Goal: Communication & Community: Answer question/provide support

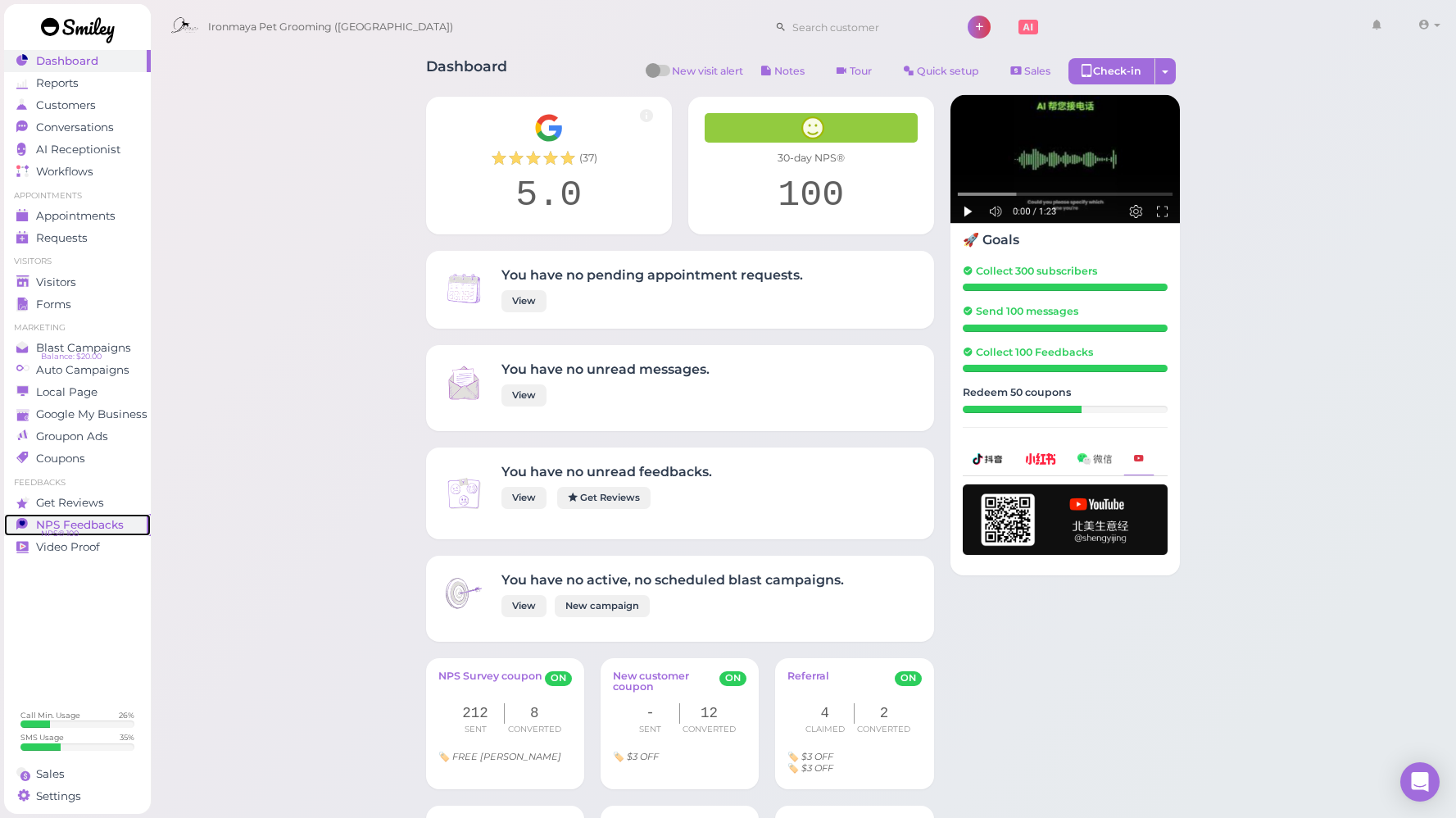
click at [70, 530] on span "NPS® 100" at bounding box center [59, 534] width 37 height 13
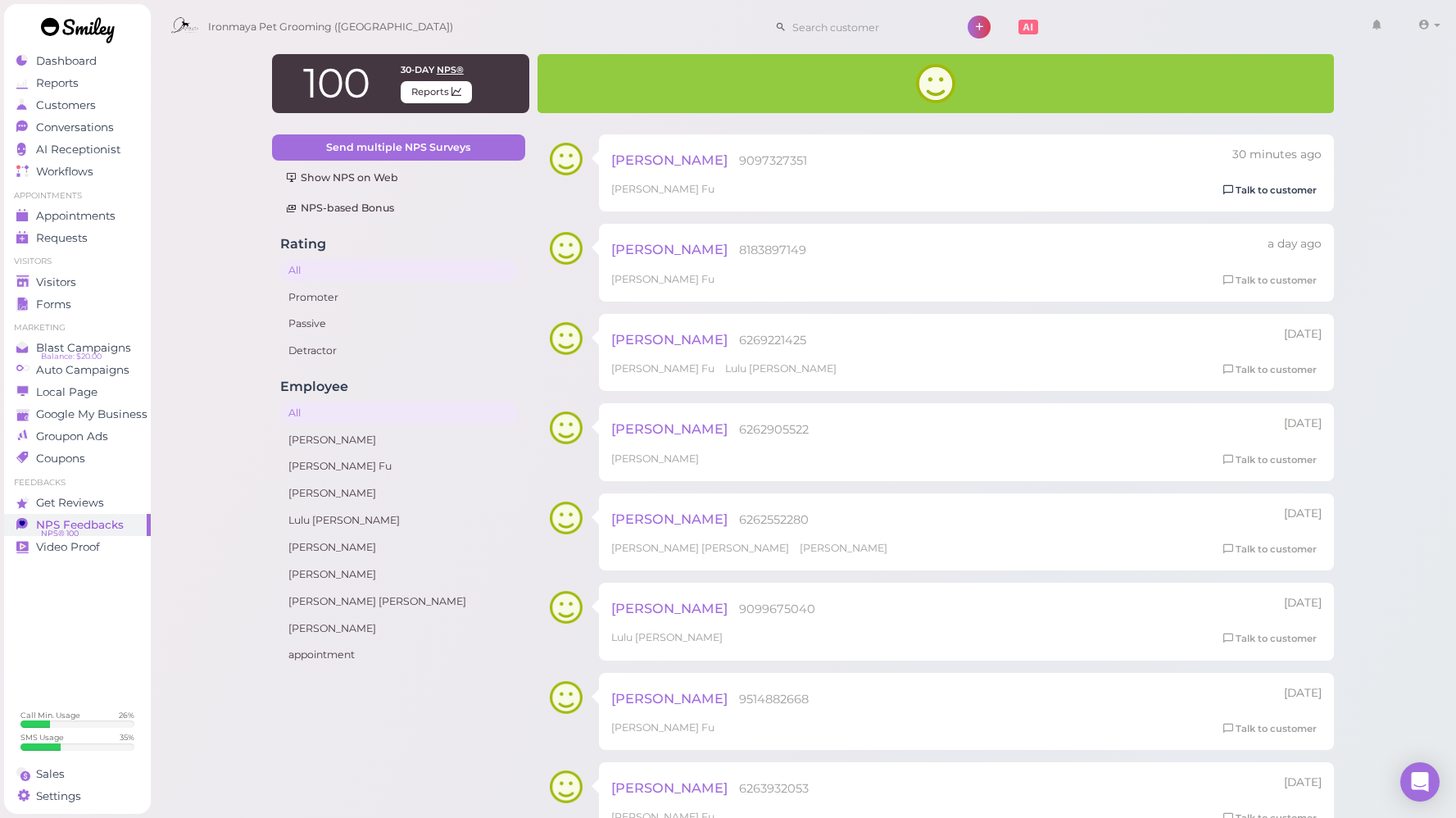
click at [1259, 194] on link "Talk to customer" at bounding box center [1270, 190] width 104 height 17
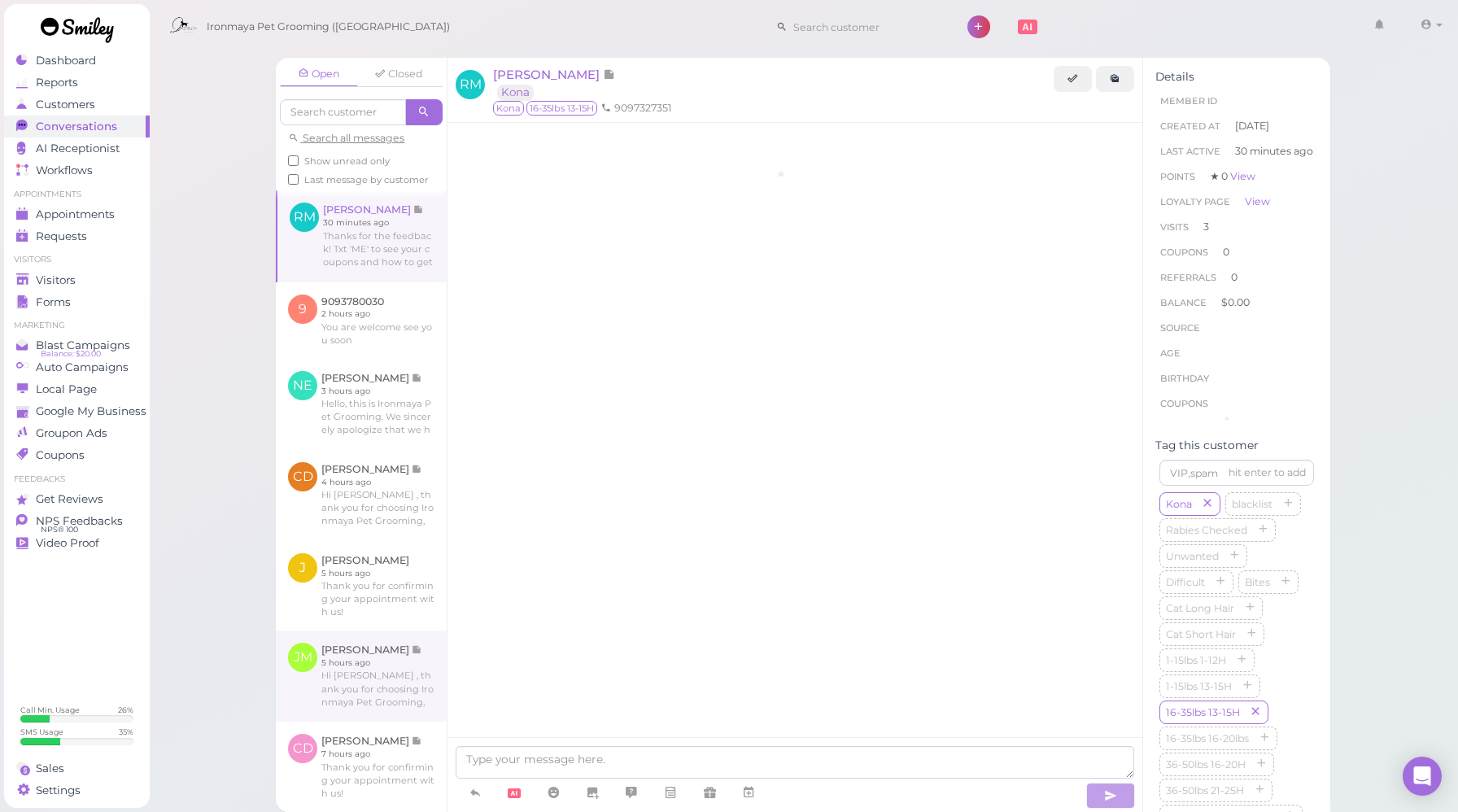
scroll to position [2250, 0]
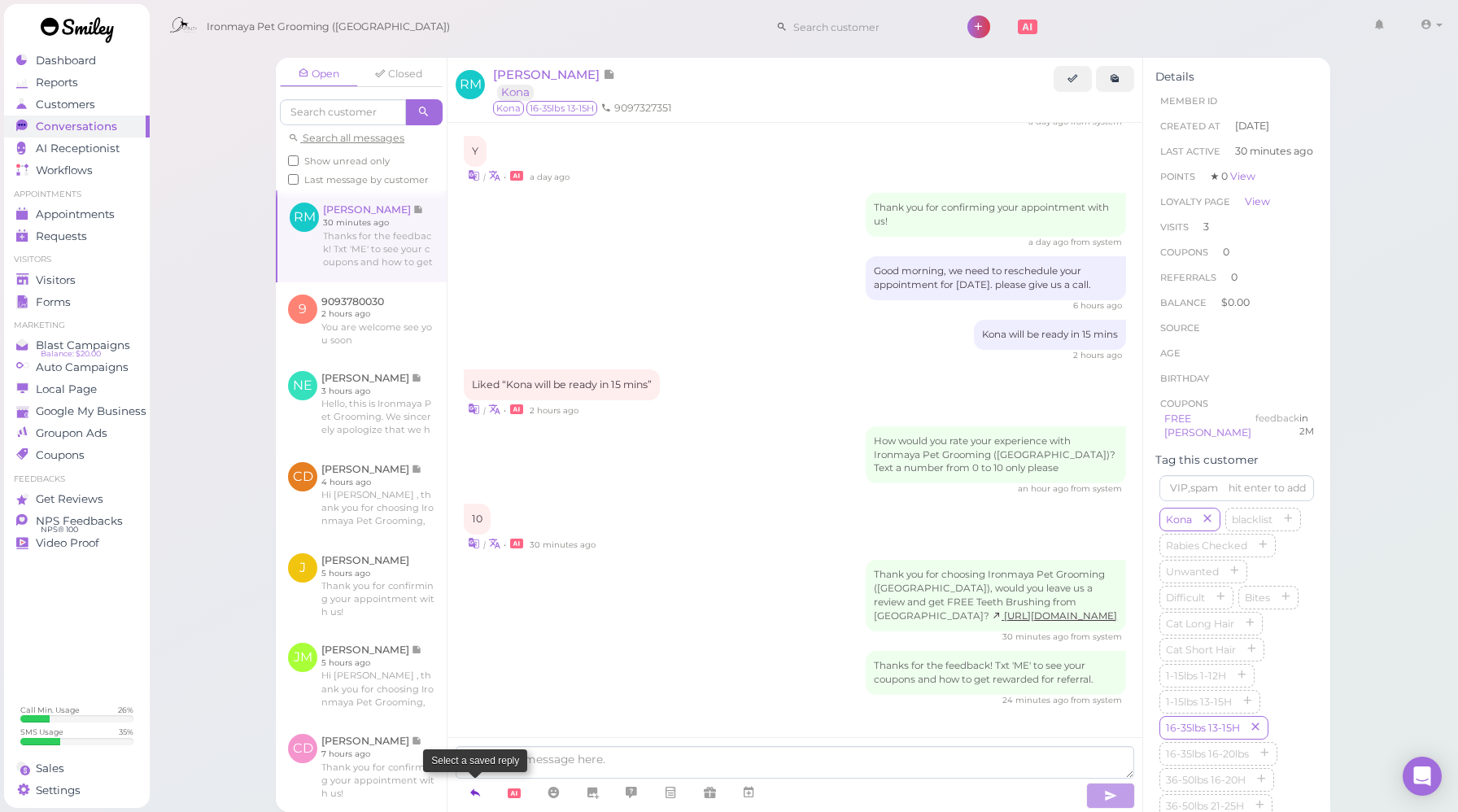
click at [474, 795] on icon at bounding box center [475, 792] width 13 height 16
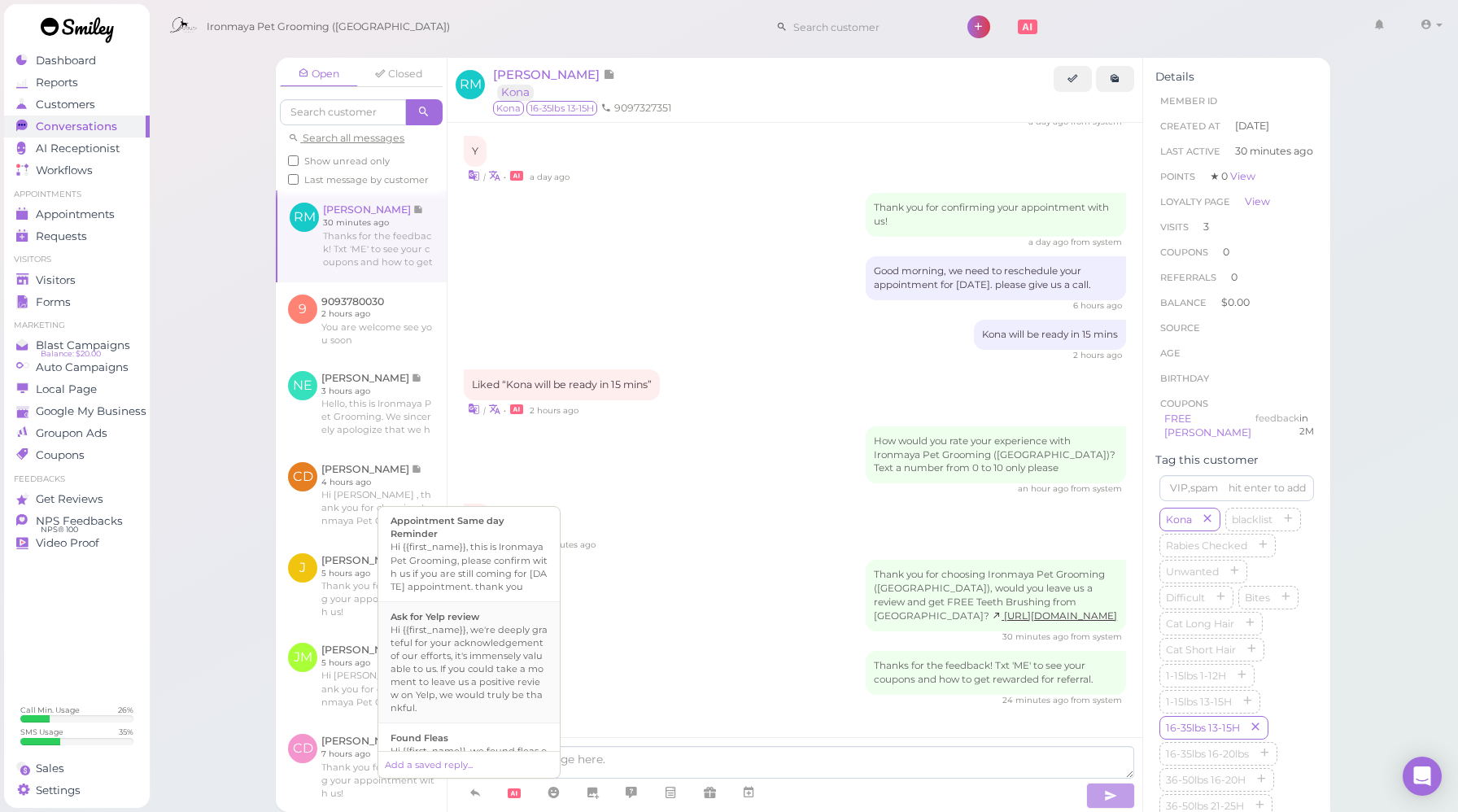
scroll to position [183, 0]
click at [470, 644] on div "Hi {{first_name}}, we're deeply grateful for your acknowledgement of our effort…" at bounding box center [469, 610] width 157 height 91
type textarea "Hi {{first_name}}, we're deeply grateful for your acknowledgement of our effort…"
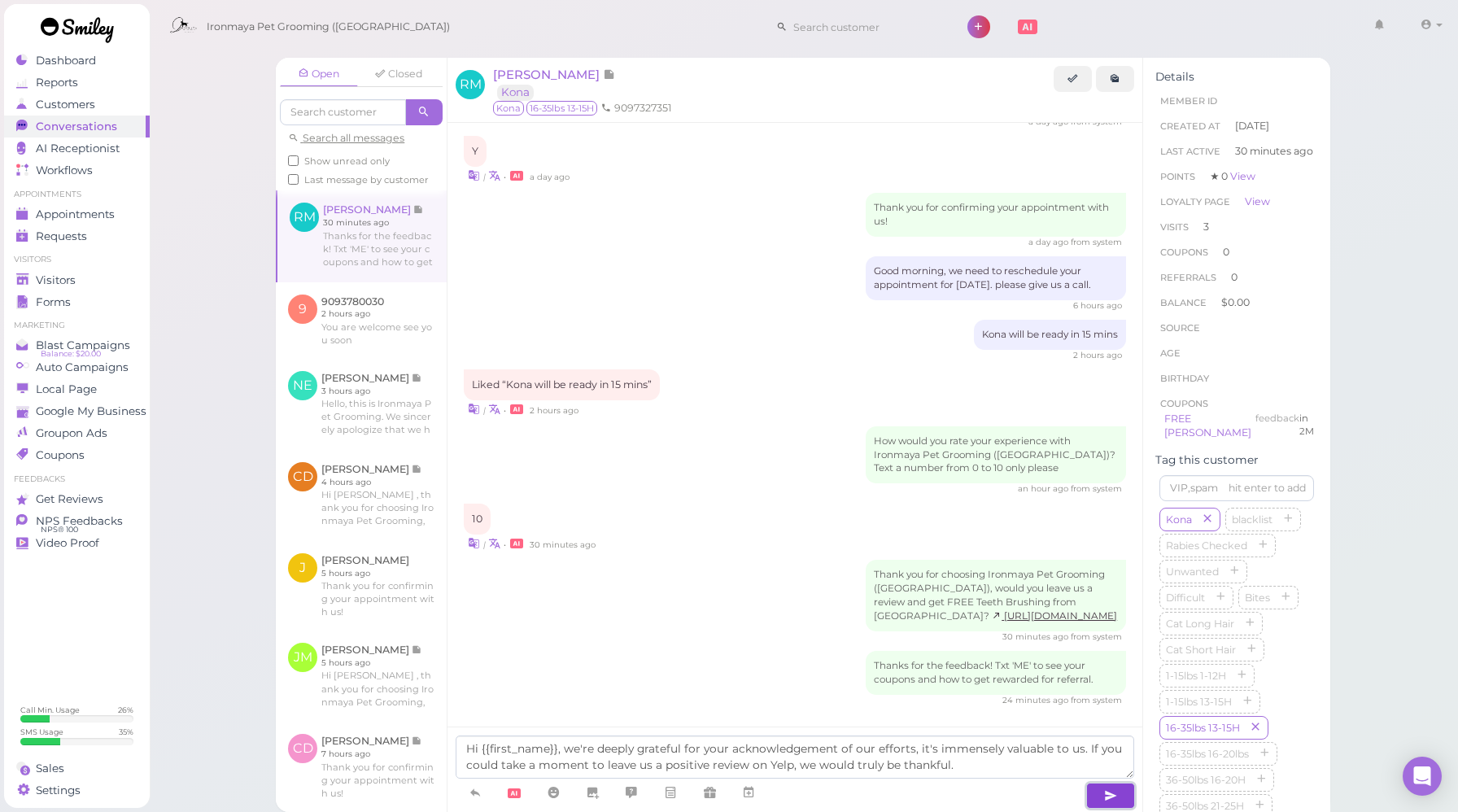
click at [1096, 795] on button "button" at bounding box center [1110, 796] width 49 height 26
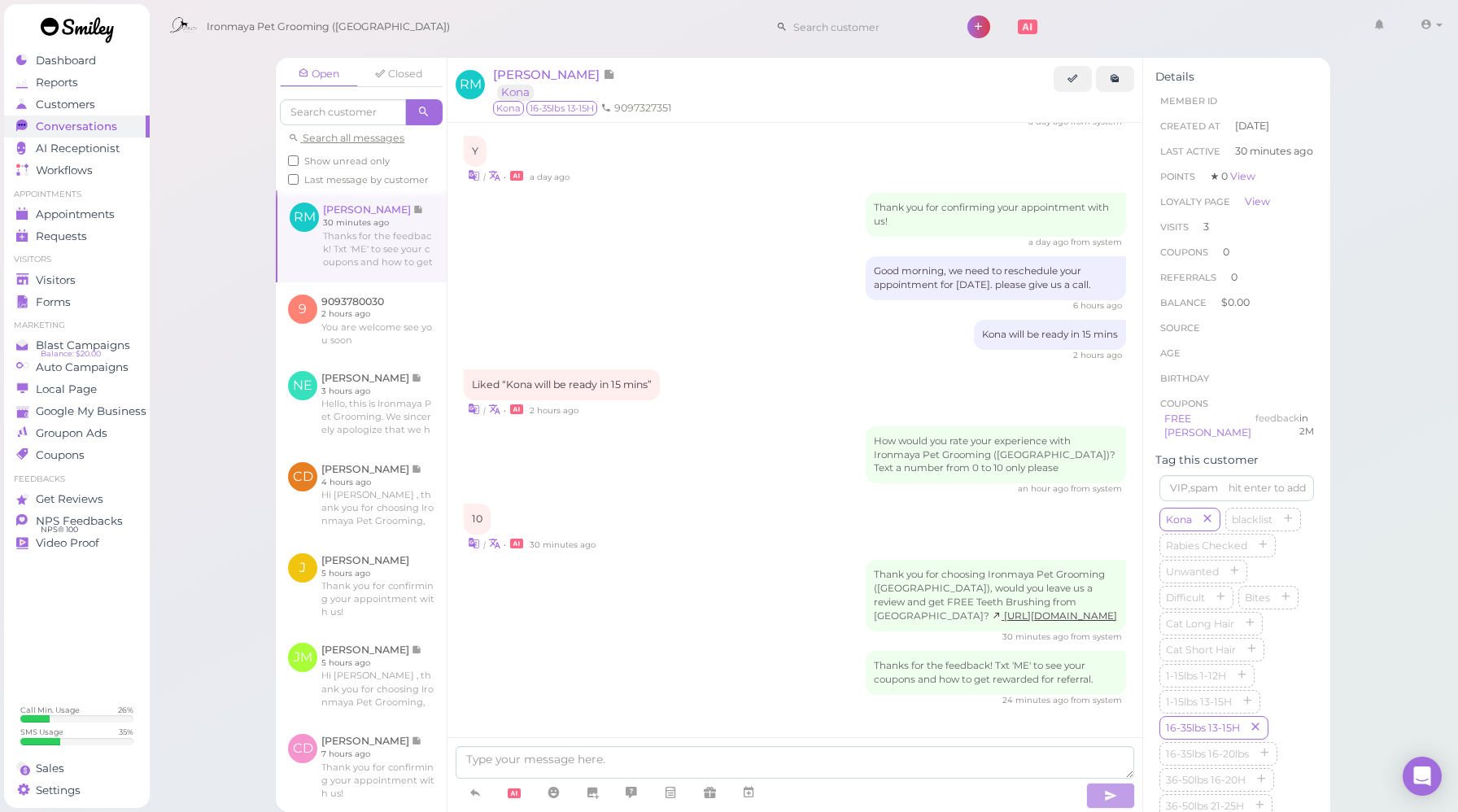
scroll to position [2344, 0]
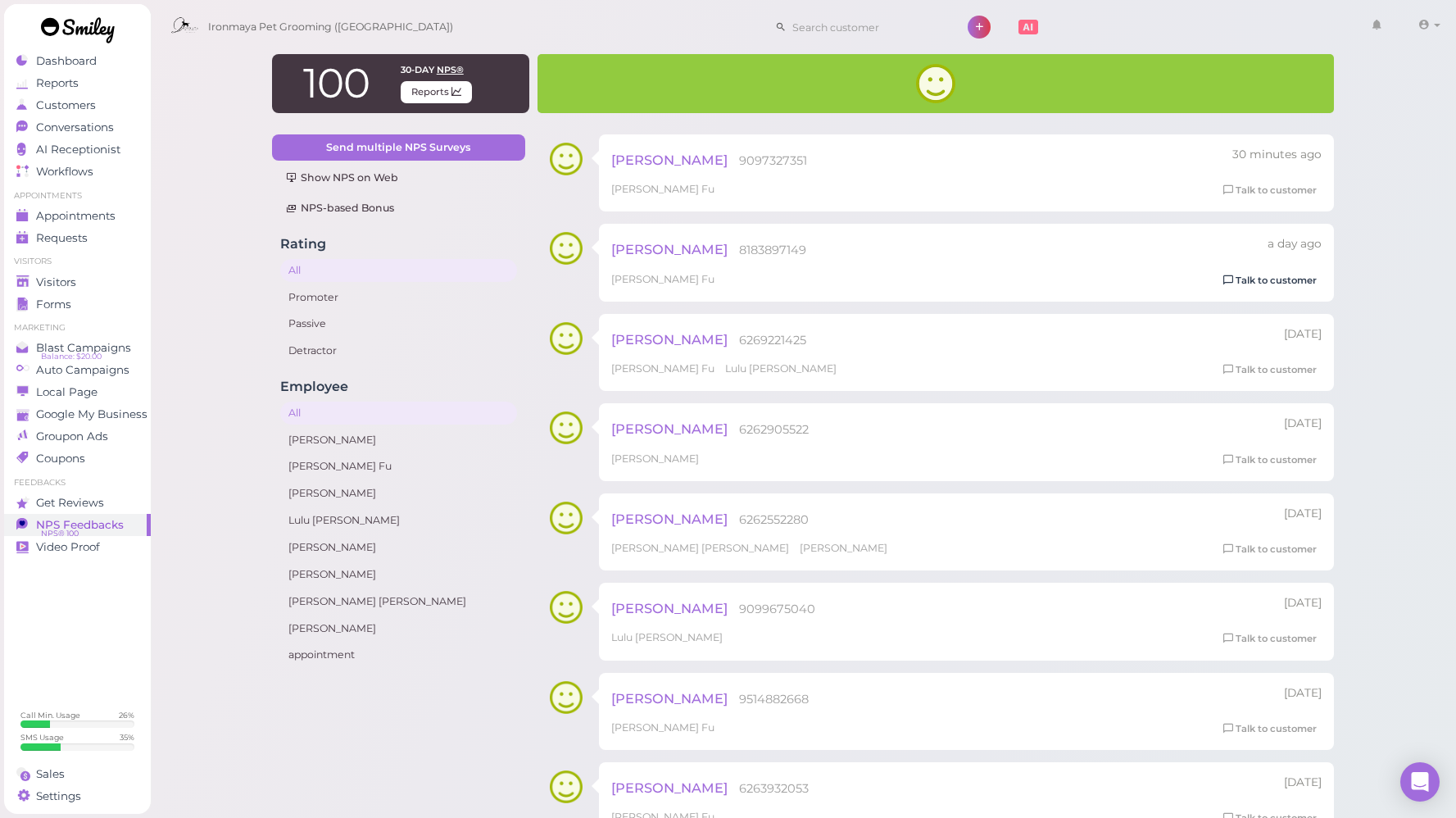
click at [1290, 283] on link "Talk to customer" at bounding box center [1270, 280] width 104 height 17
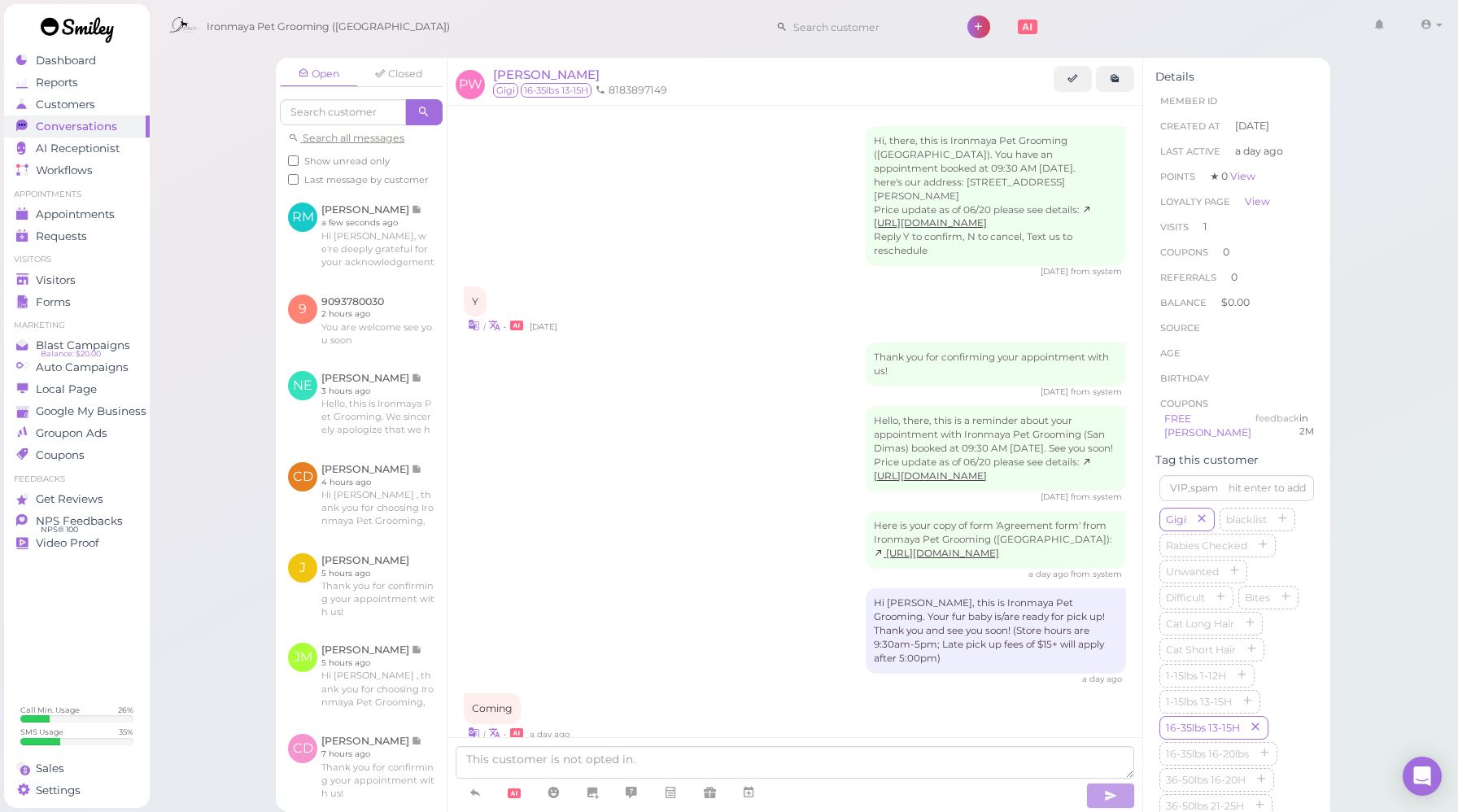
scroll to position [663, 0]
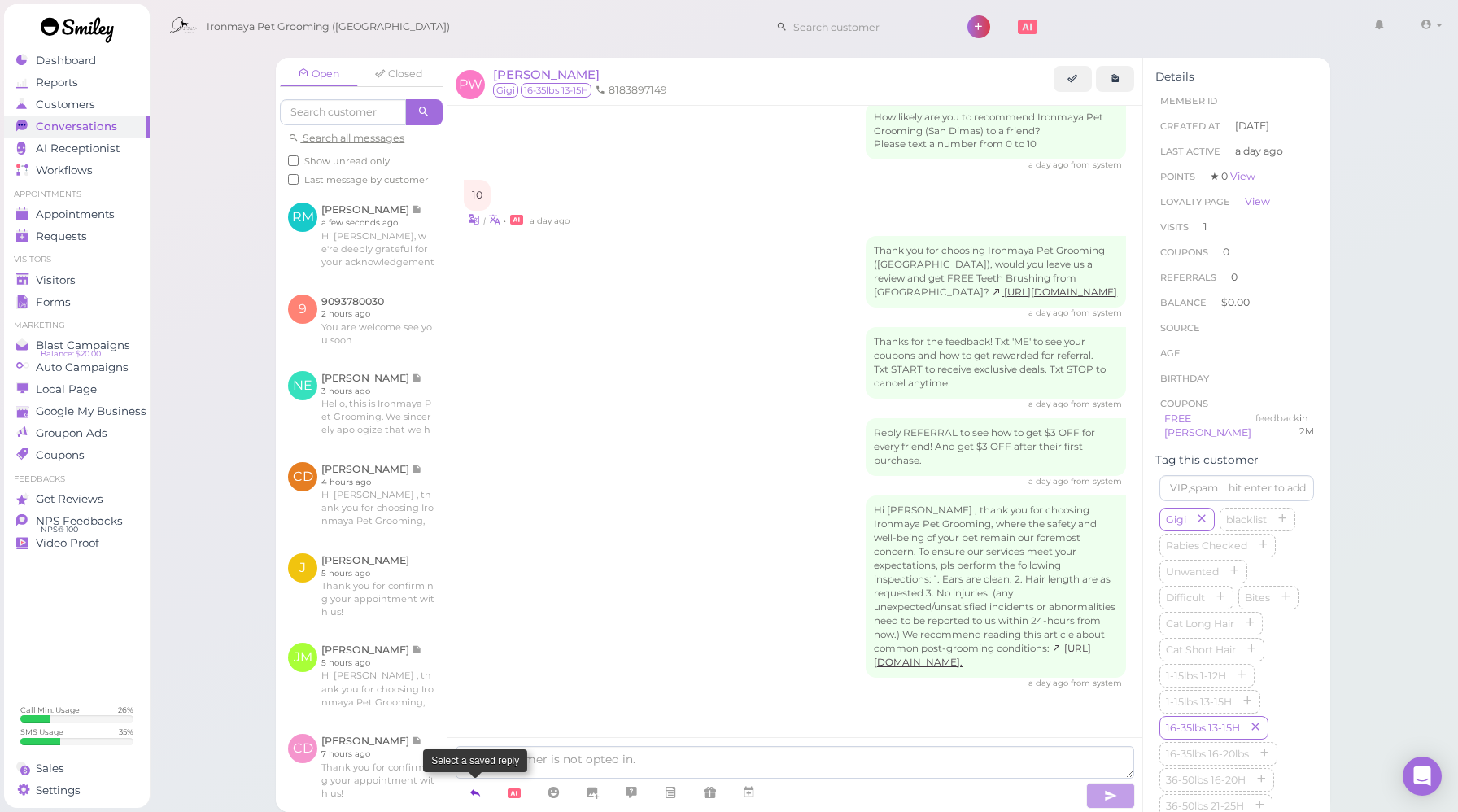
click at [476, 794] on icon at bounding box center [475, 792] width 13 height 16
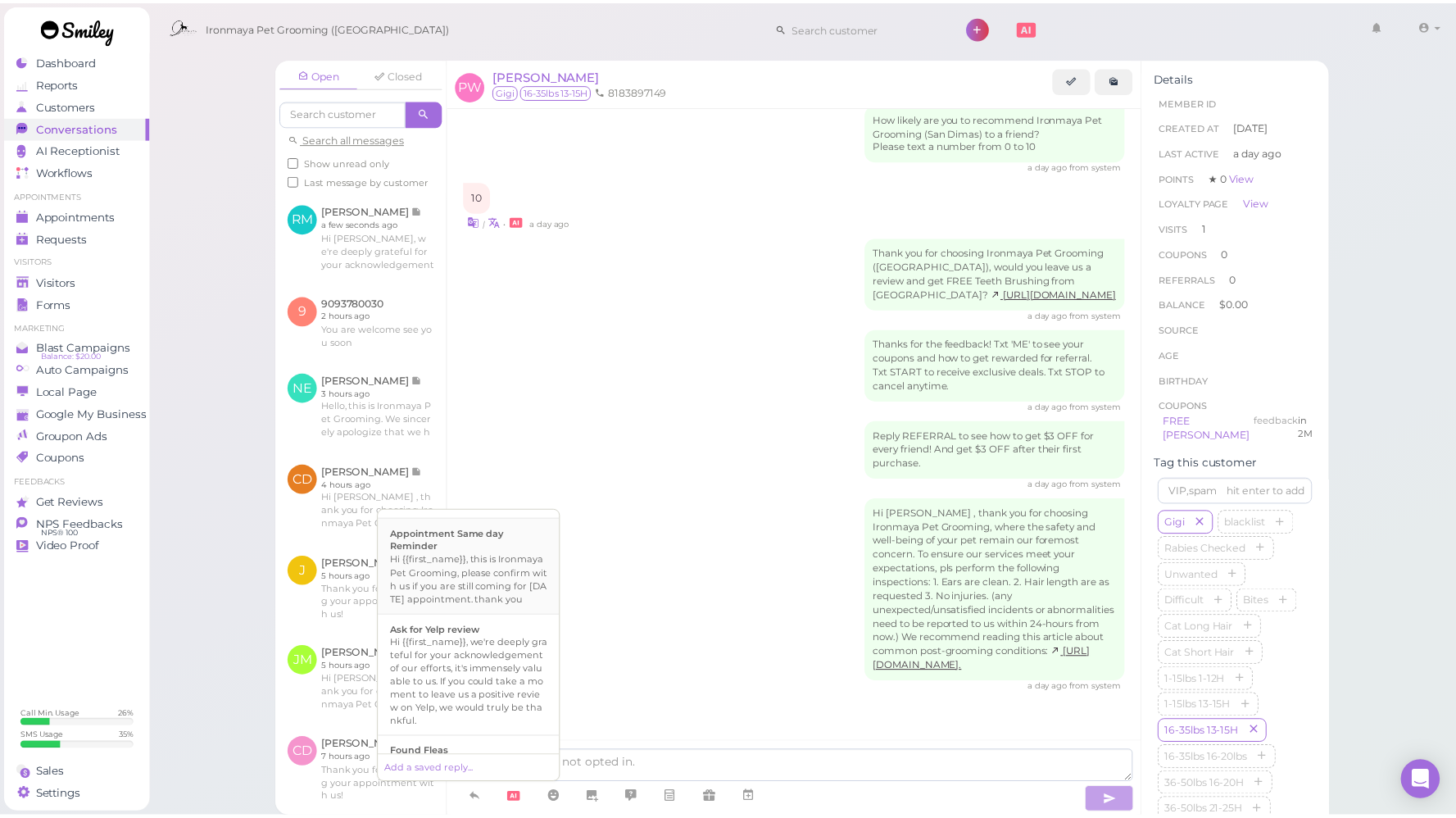
scroll to position [134, 0]
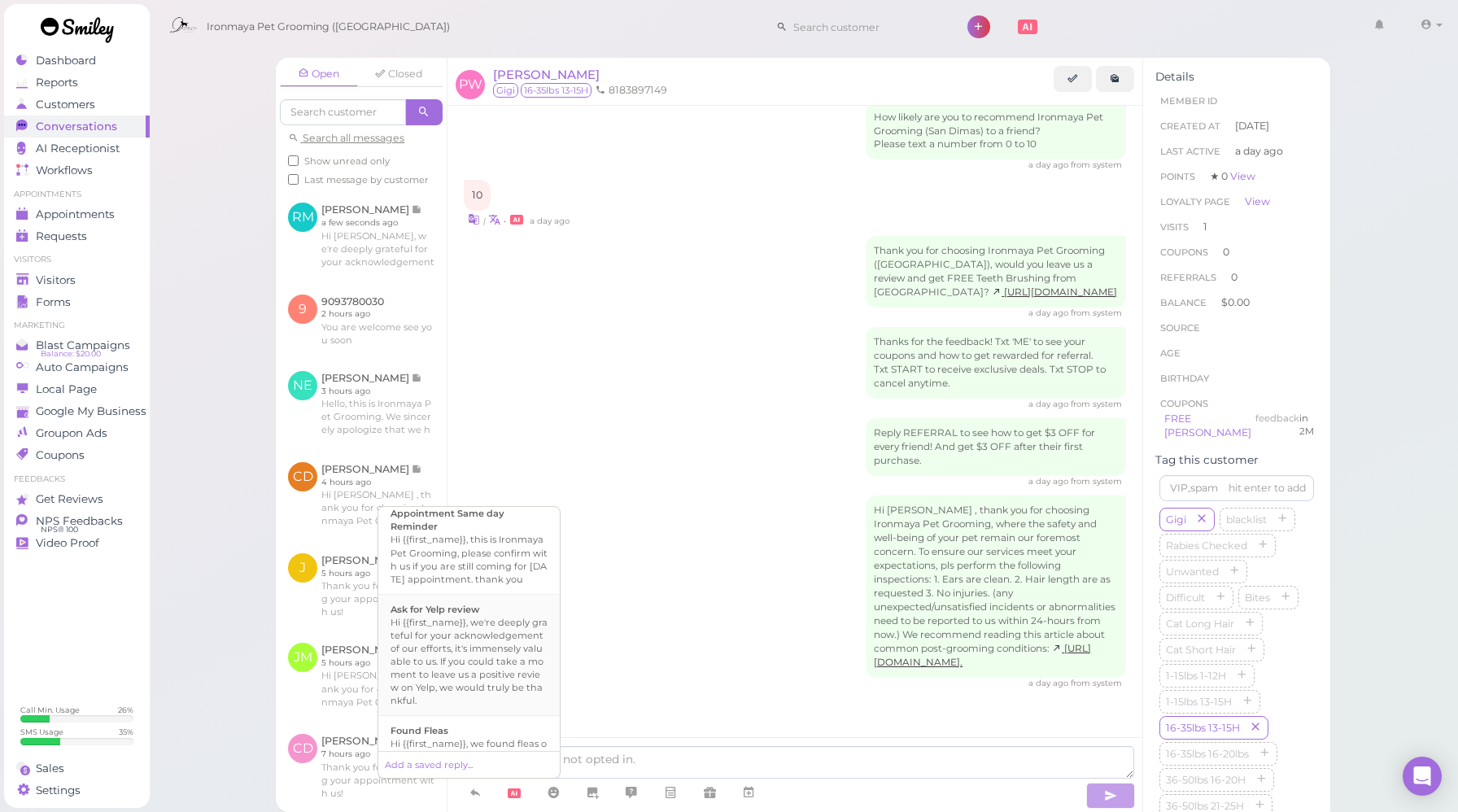
click at [472, 650] on div "Hi {{first_name}}, we're deeply grateful for your acknowledgement of our effort…" at bounding box center [469, 661] width 157 height 91
type textarea "Hi {{first_name}}, we're deeply grateful for your acknowledgement of our effort…"
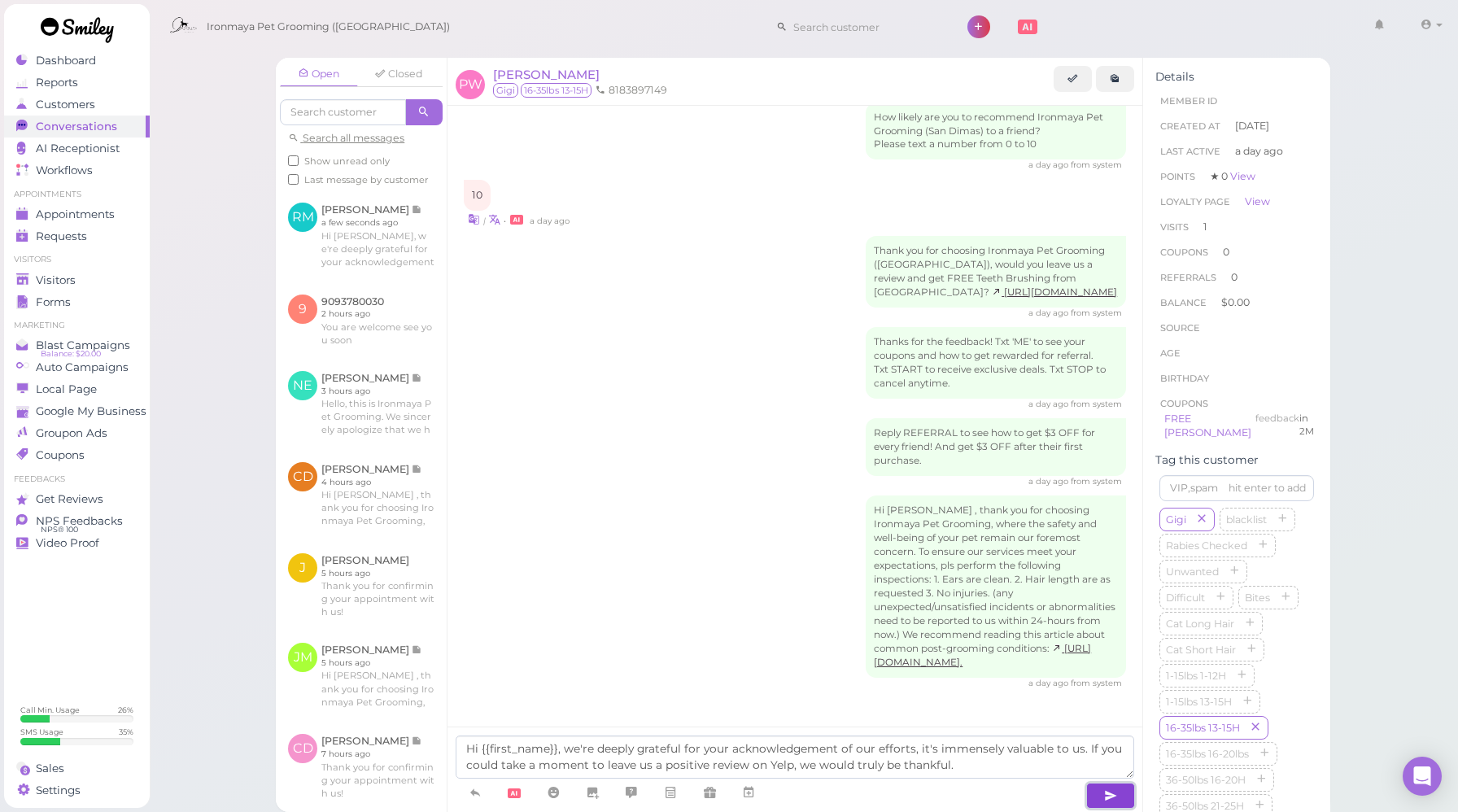
click at [1112, 793] on icon "button" at bounding box center [1111, 796] width 13 height 16
